Goal: Information Seeking & Learning: Learn about a topic

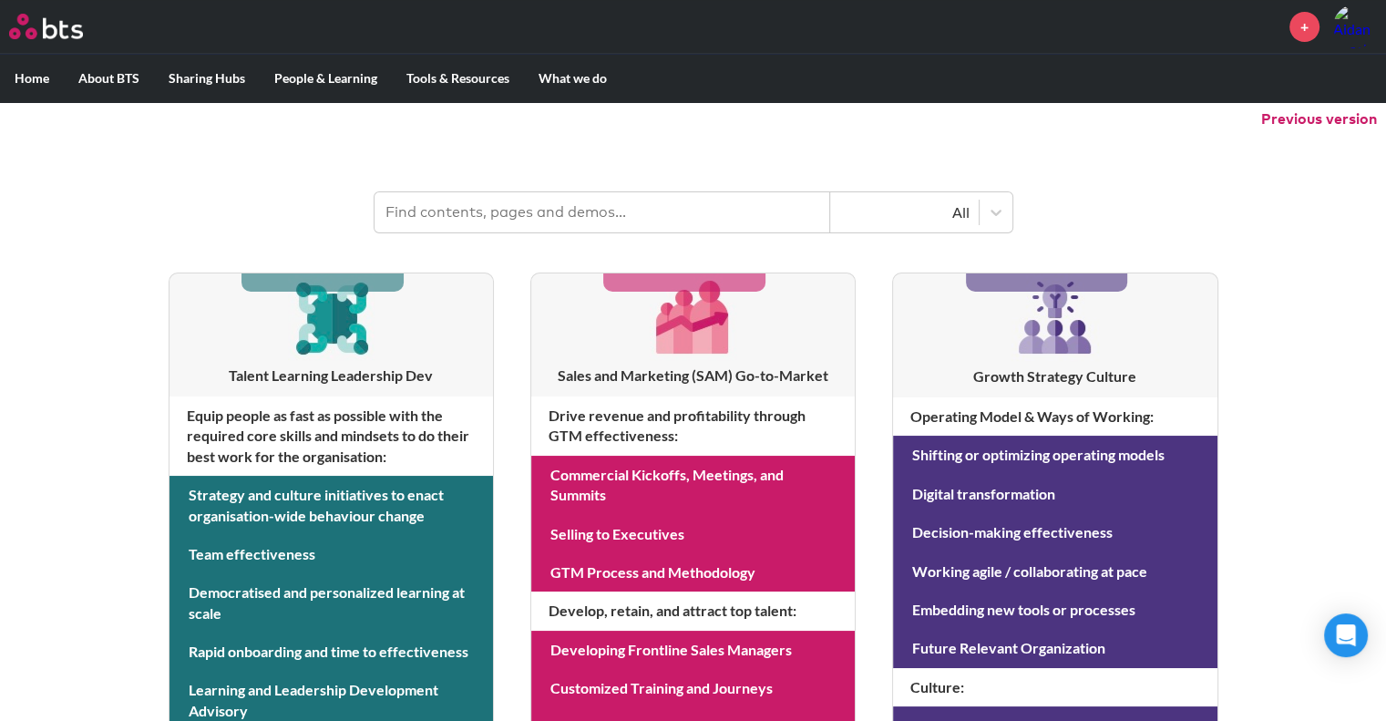
scroll to position [273, 0]
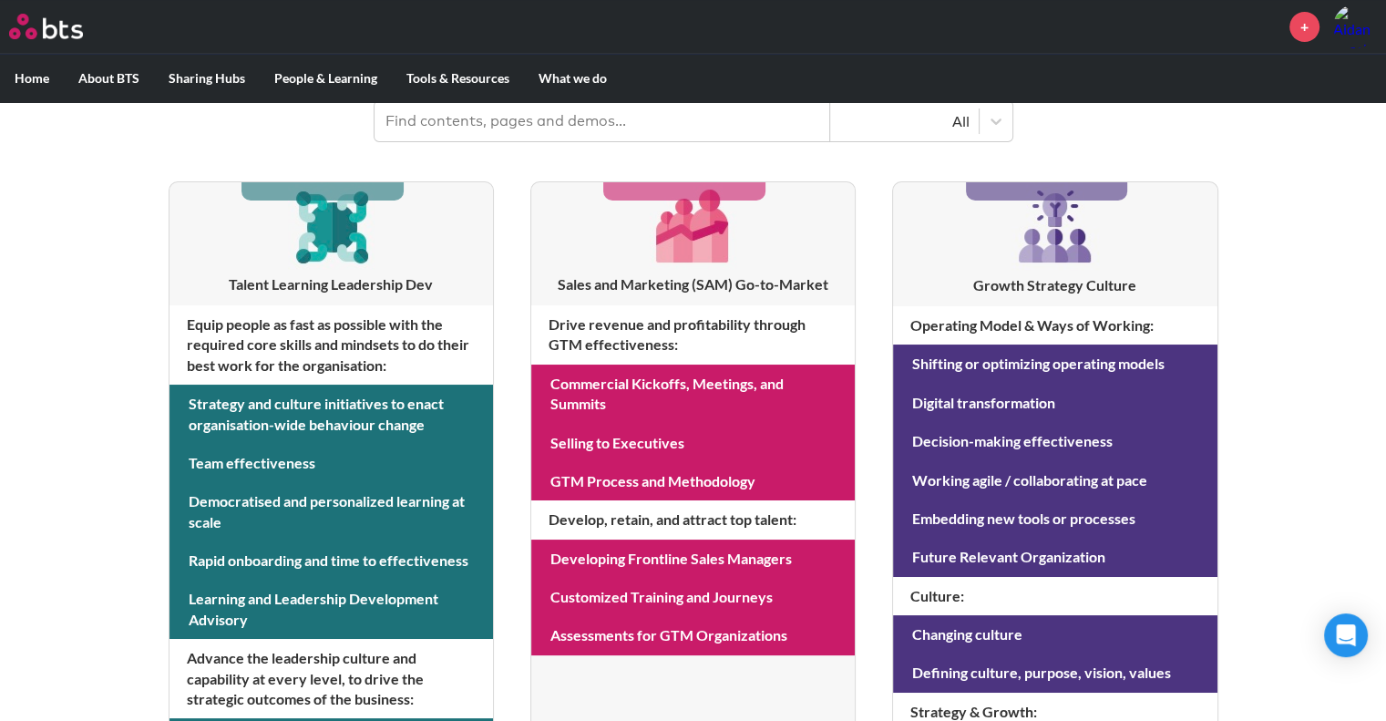
click at [646, 134] on input "text" at bounding box center [603, 121] width 456 height 40
type input "influence"
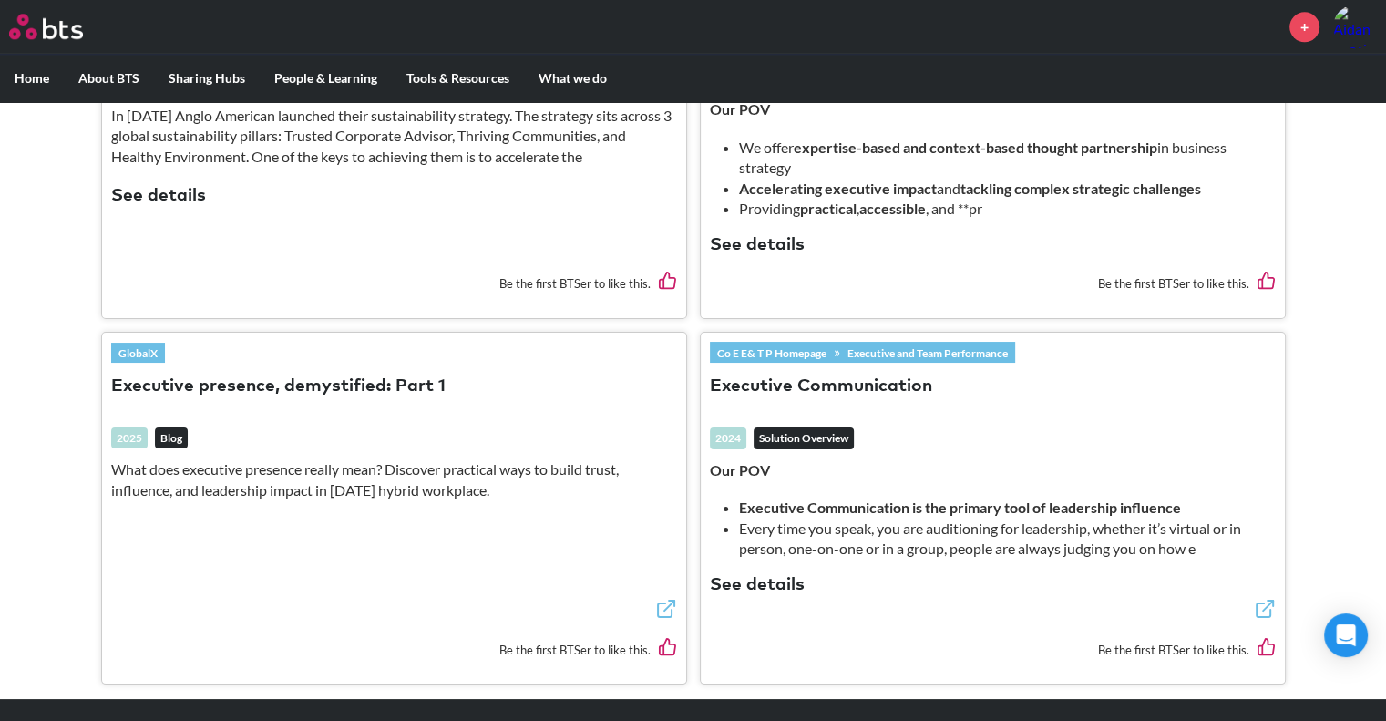
scroll to position [2097, 0]
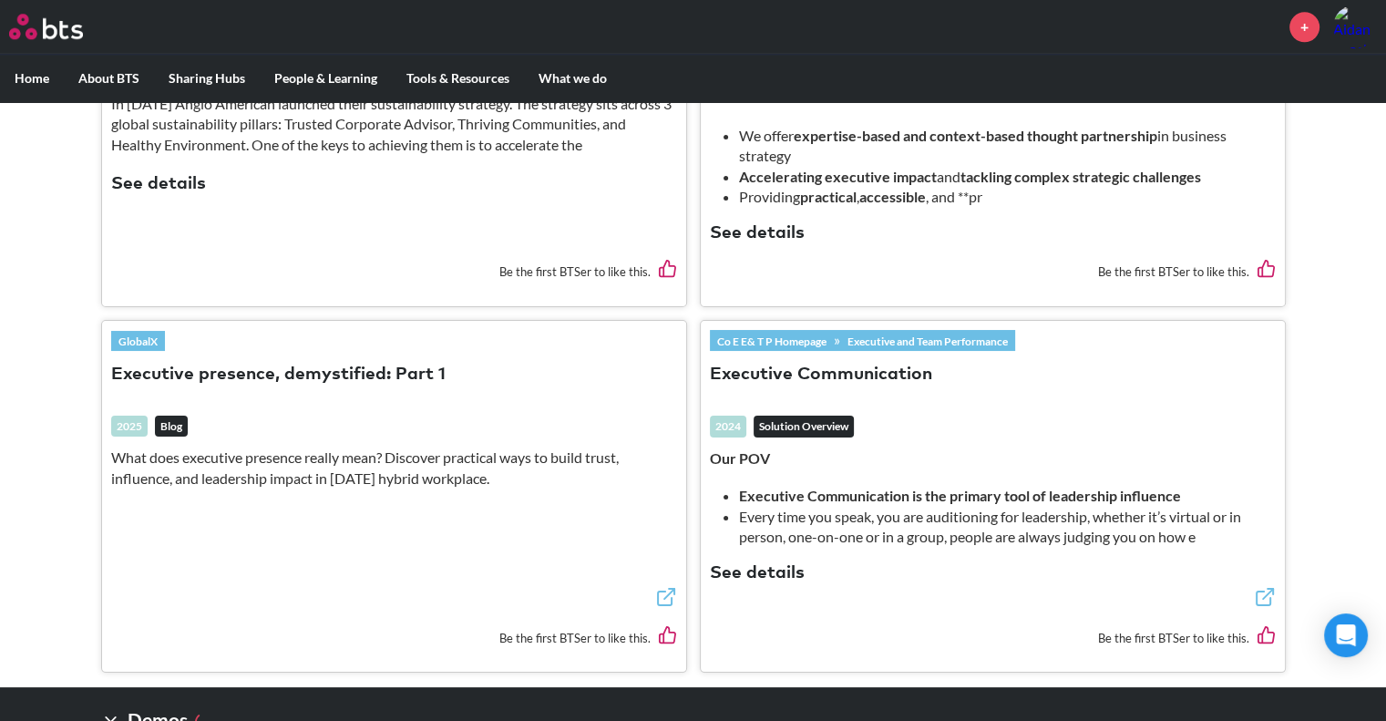
click at [1259, 592] on icon at bounding box center [1264, 599] width 14 height 14
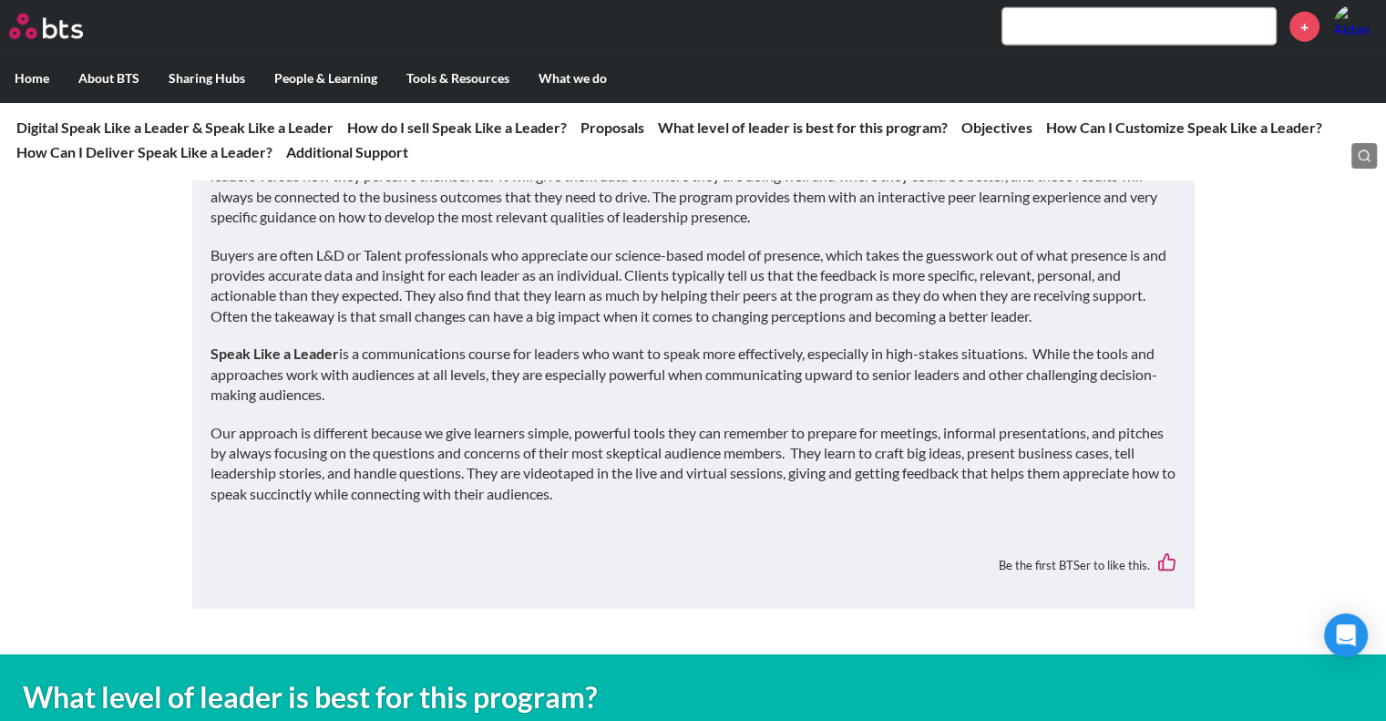
scroll to position [4284, 0]
